Goal: Task Accomplishment & Management: Manage account settings

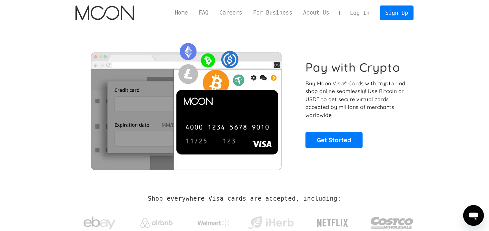
click at [357, 11] on link "Log In" at bounding box center [360, 13] width 30 height 14
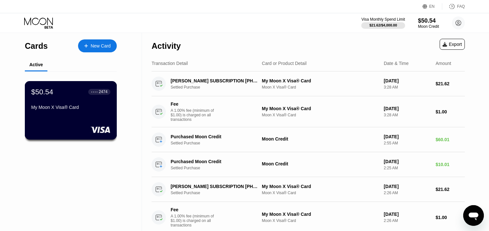
click at [68, 101] on div "$50.54 ● ● ● ● 2474 My Moon X Visa® Card" at bounding box center [70, 99] width 79 height 25
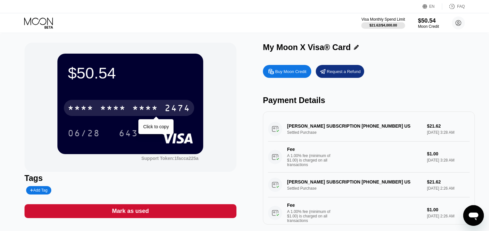
click at [179, 107] on div "2474" at bounding box center [178, 109] width 26 height 10
click at [124, 107] on div "* * * *" at bounding box center [113, 109] width 26 height 10
